Goal: Transaction & Acquisition: Purchase product/service

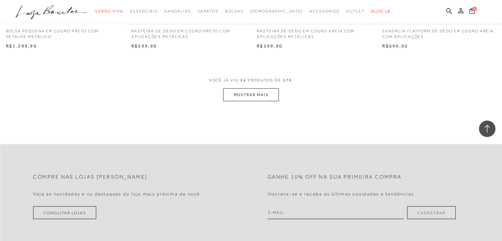
scroll to position [1394, 0]
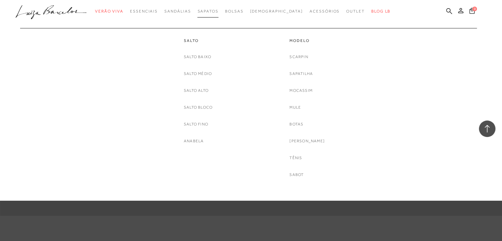
click at [214, 14] on link "Sapatos" at bounding box center [207, 11] width 21 height 12
click at [297, 58] on link "Scarpin" at bounding box center [298, 56] width 18 height 7
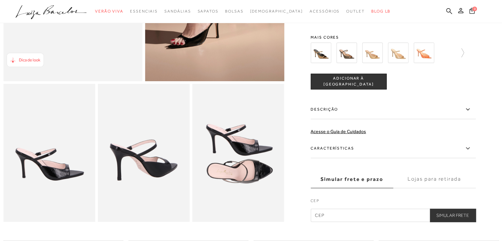
scroll to position [193, 0]
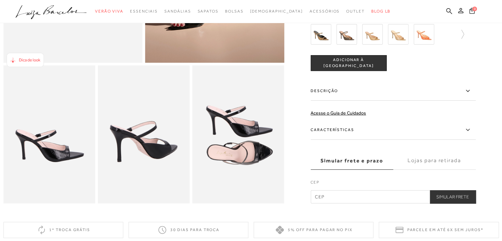
click at [345, 132] on label "Características" at bounding box center [393, 129] width 165 height 19
click at [0, 0] on input "Características" at bounding box center [0, 0] width 0 height 0
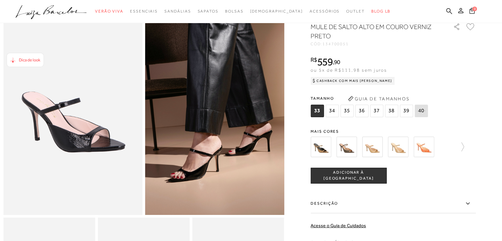
scroll to position [30, 0]
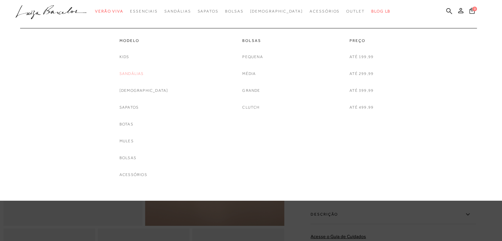
click at [140, 73] on link "Sandálias" at bounding box center [131, 73] width 24 height 7
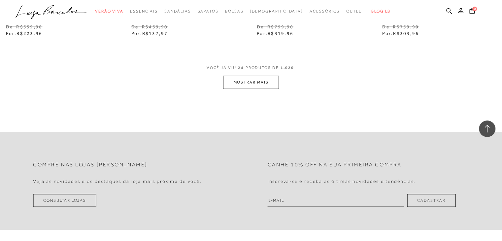
scroll to position [1447, 0]
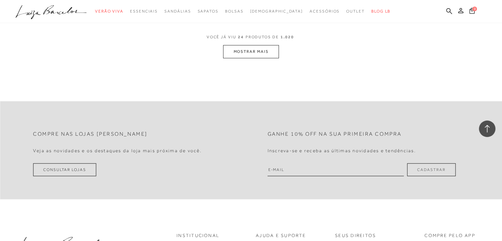
click at [271, 53] on button "MOSTRAR MAIS" at bounding box center [250, 51] width 55 height 13
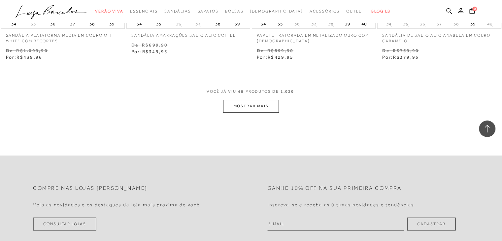
scroll to position [2829, 0]
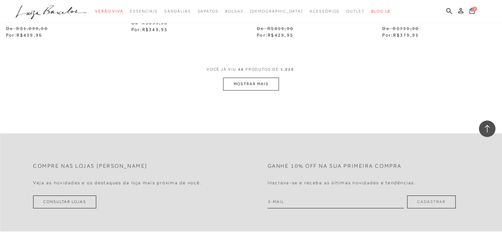
click at [239, 80] on button "MOSTRAR MAIS" at bounding box center [250, 84] width 55 height 13
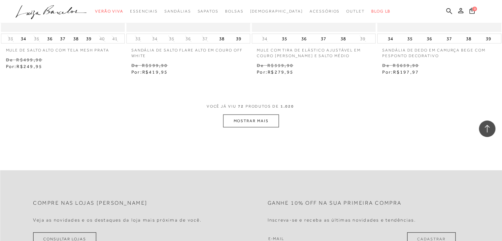
scroll to position [4232, 0]
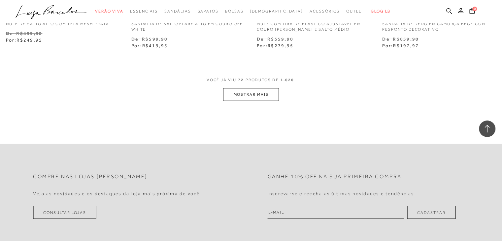
click at [255, 92] on button "MOSTRAR MAIS" at bounding box center [250, 94] width 55 height 13
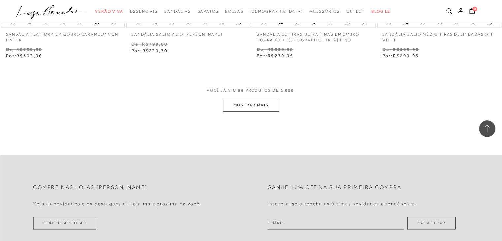
scroll to position [5640, 0]
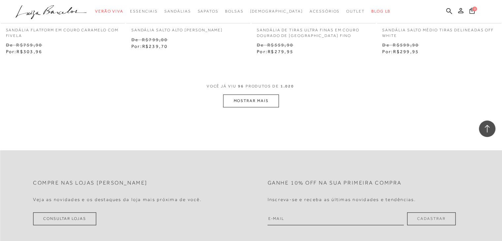
click at [264, 95] on button "MOSTRAR MAIS" at bounding box center [250, 100] width 55 height 13
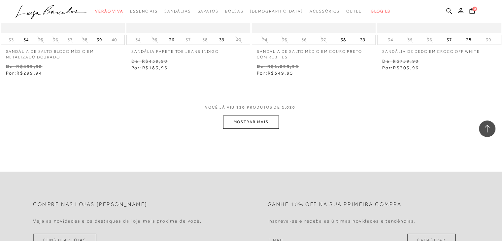
scroll to position [7070, 0]
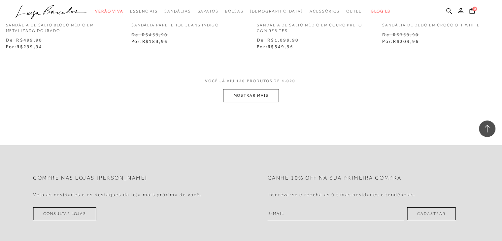
click at [266, 90] on button "MOSTRAR MAIS" at bounding box center [250, 95] width 55 height 13
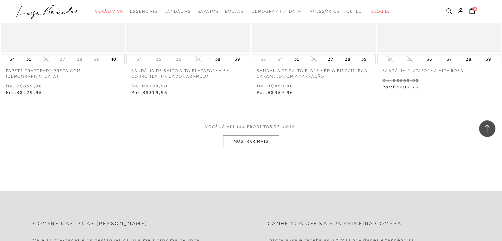
scroll to position [8447, 0]
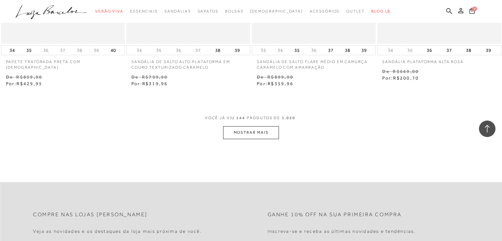
click at [241, 126] on button "MOSTRAR MAIS" at bounding box center [250, 132] width 55 height 13
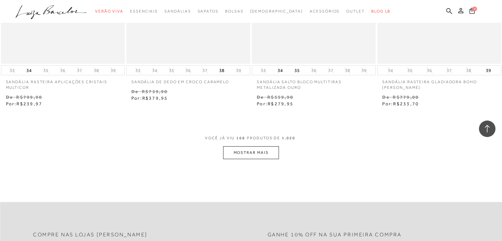
scroll to position [9907, 0]
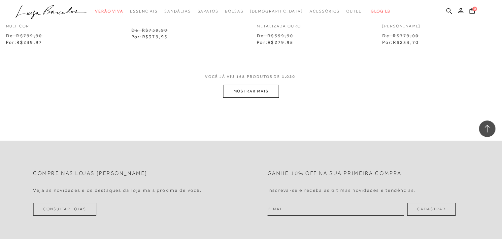
click at [228, 85] on button "MOSTRAR MAIS" at bounding box center [250, 91] width 55 height 13
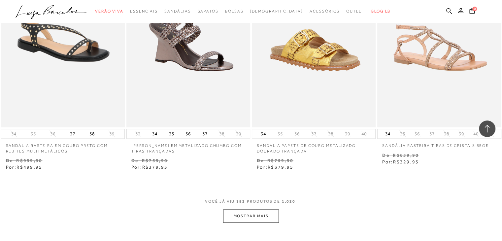
scroll to position [11245, 0]
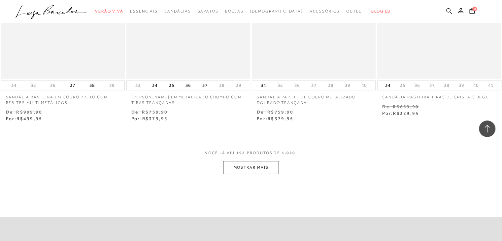
click at [243, 161] on button "MOSTRAR MAIS" at bounding box center [250, 167] width 55 height 13
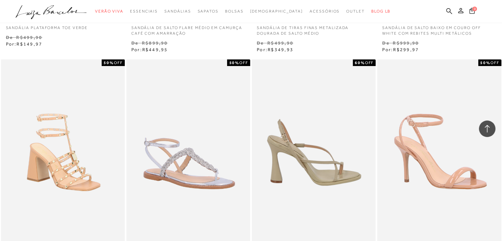
drag, startPoint x: 0, startPoint y: 0, endPoint x: 274, endPoint y: 122, distance: 299.9
click at [274, 117] on img at bounding box center [313, 152] width 123 height 186
